Goal: Transaction & Acquisition: Purchase product/service

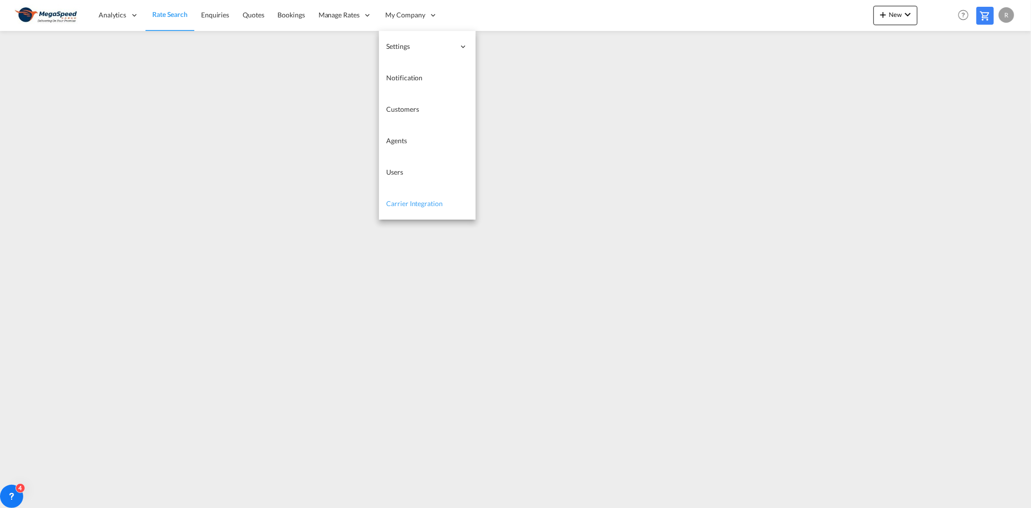
click at [409, 204] on span "Carrier Integration" at bounding box center [415, 203] width 56 height 8
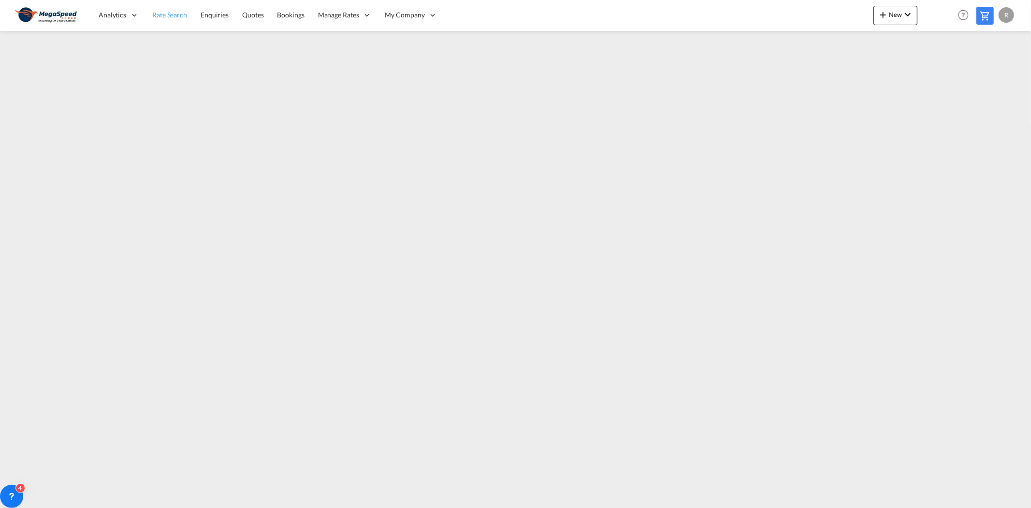
click at [167, 12] on span "Rate Search" at bounding box center [169, 15] width 35 height 8
click at [791, 24] on div "Analytics Reports Dashboard Rate Search Enquiries Quotes Bookings" at bounding box center [516, 15] width 1002 height 30
